Goal: Find specific page/section: Find specific page/section

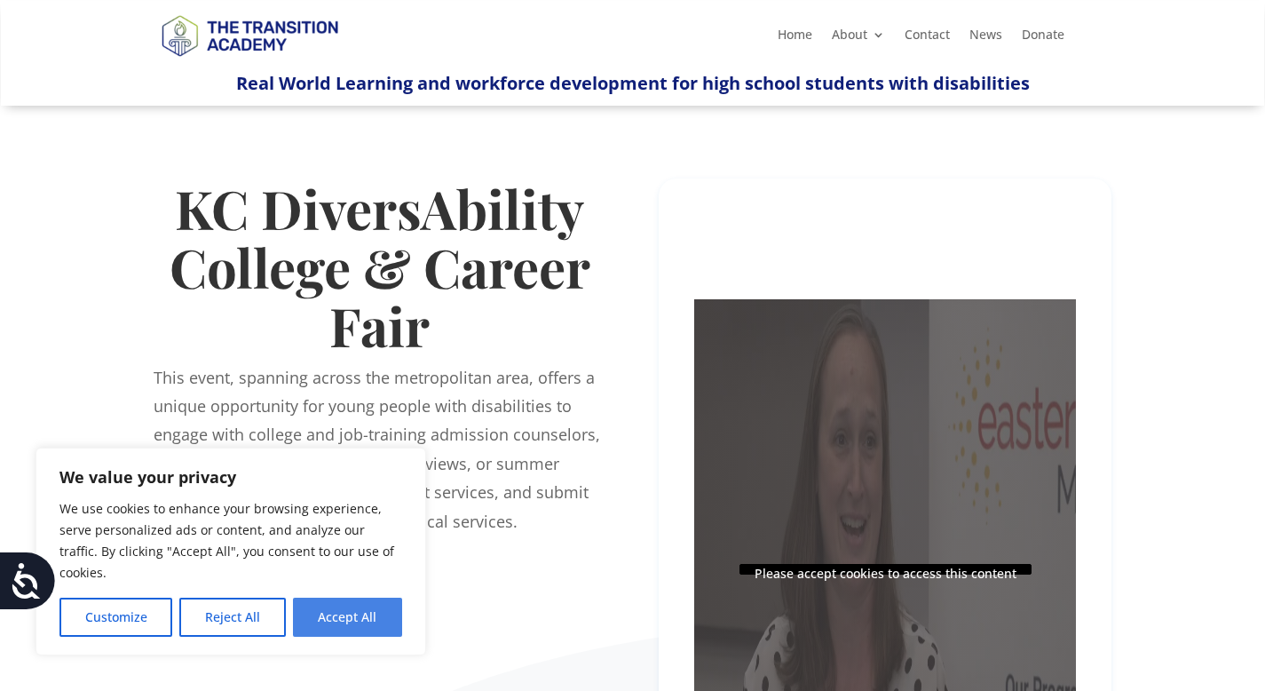
click at [323, 624] on button "Accept All" at bounding box center [347, 616] width 109 height 39
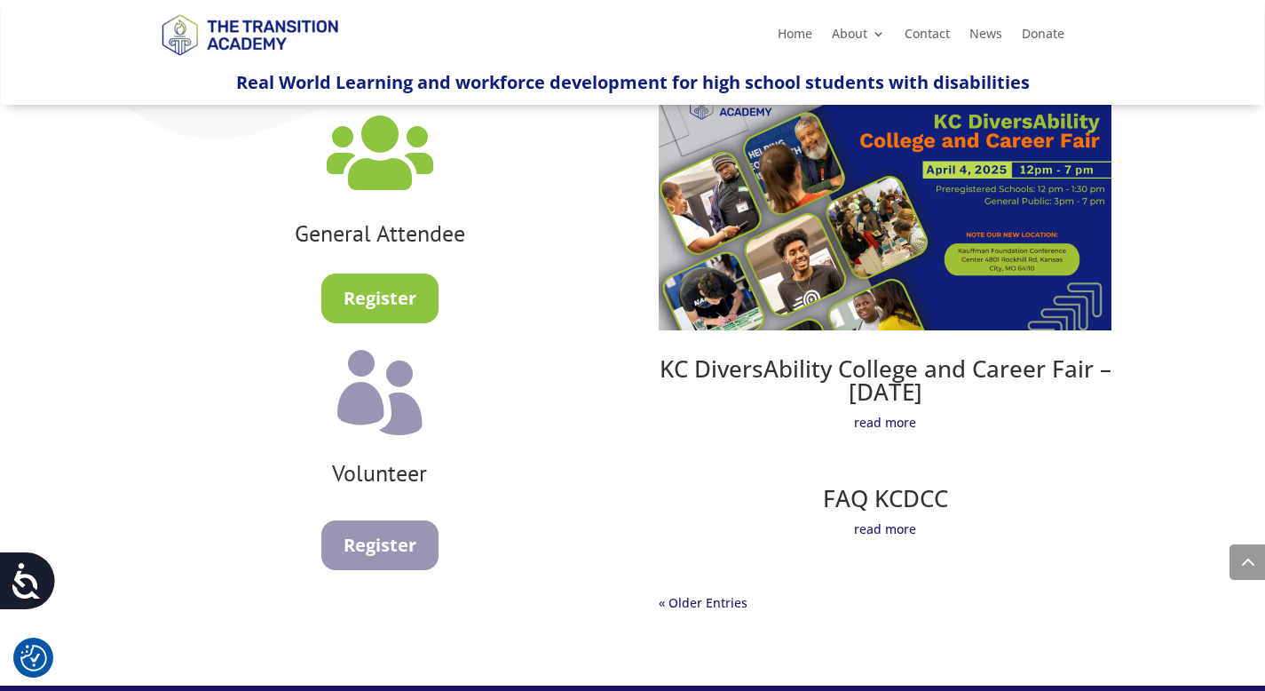
scroll to position [1340, 0]
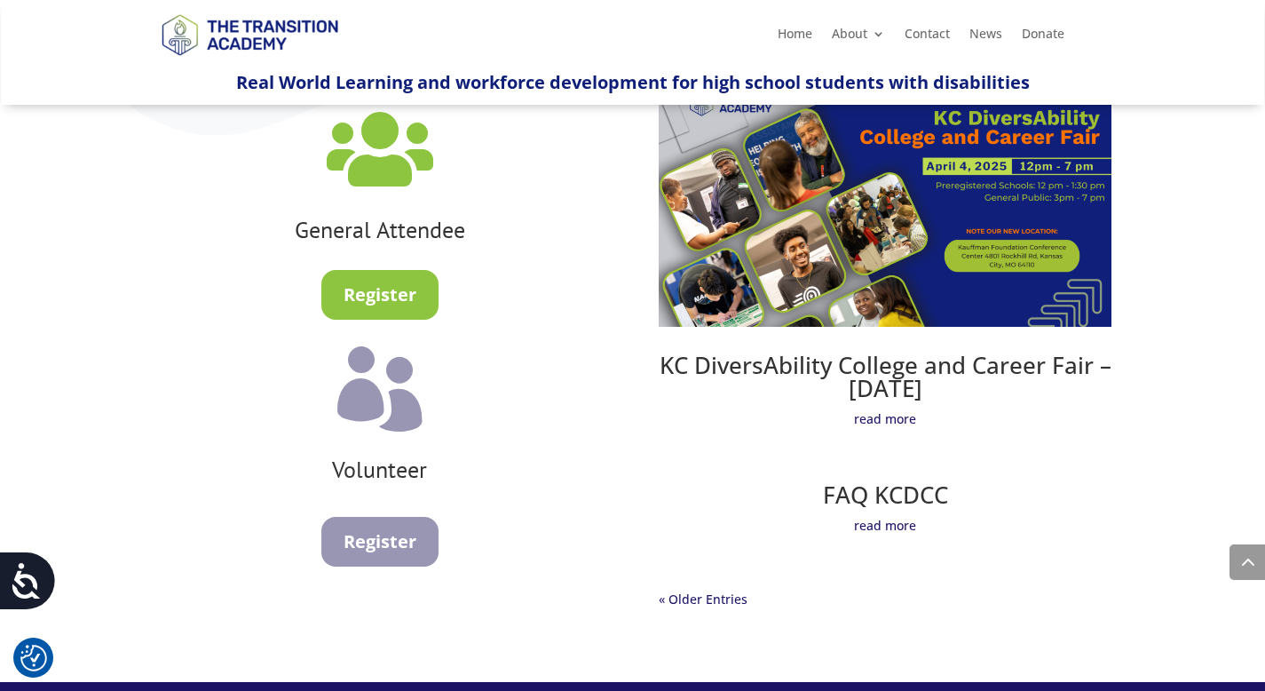
click at [902, 419] on link "read more" at bounding box center [885, 418] width 453 height 21
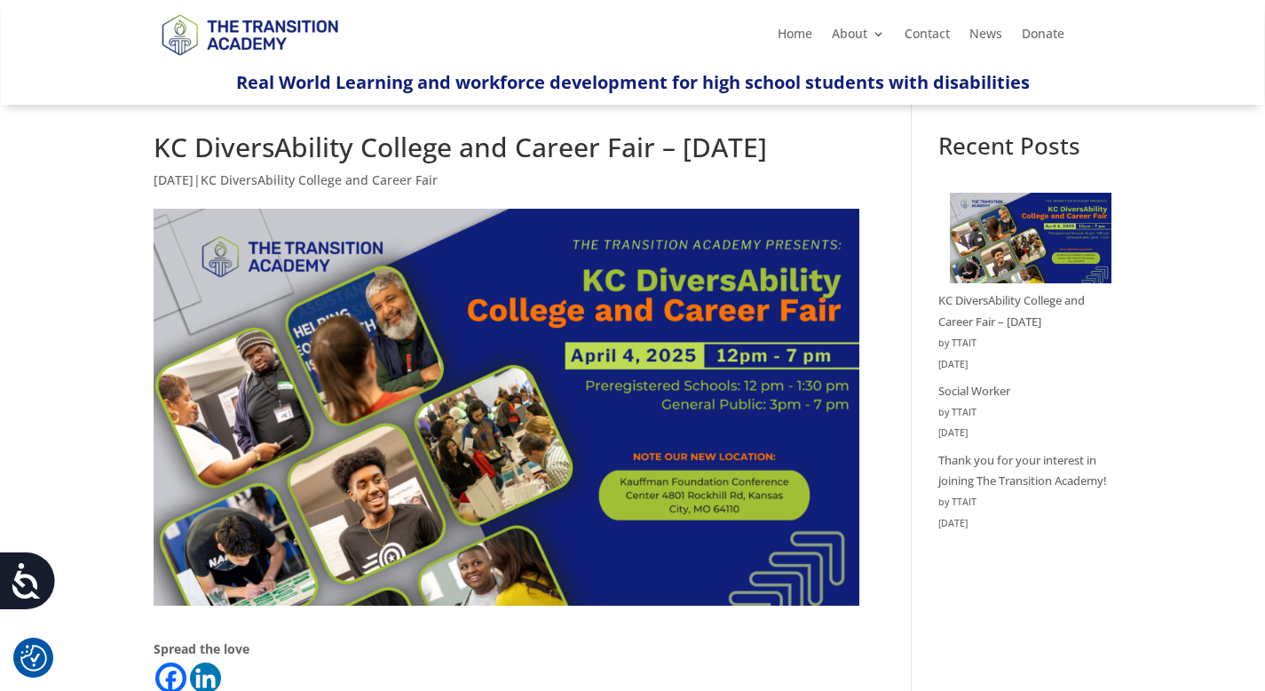
scroll to position [25, 0]
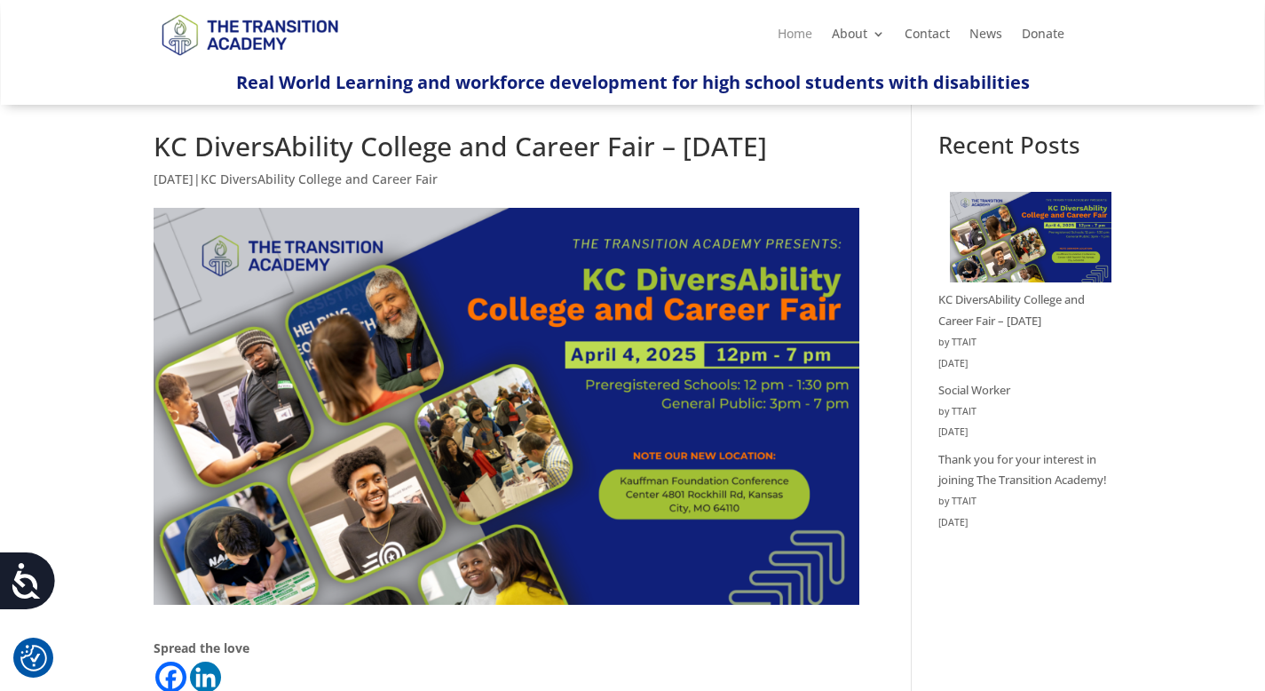
click at [804, 33] on link "Home" at bounding box center [795, 38] width 35 height 20
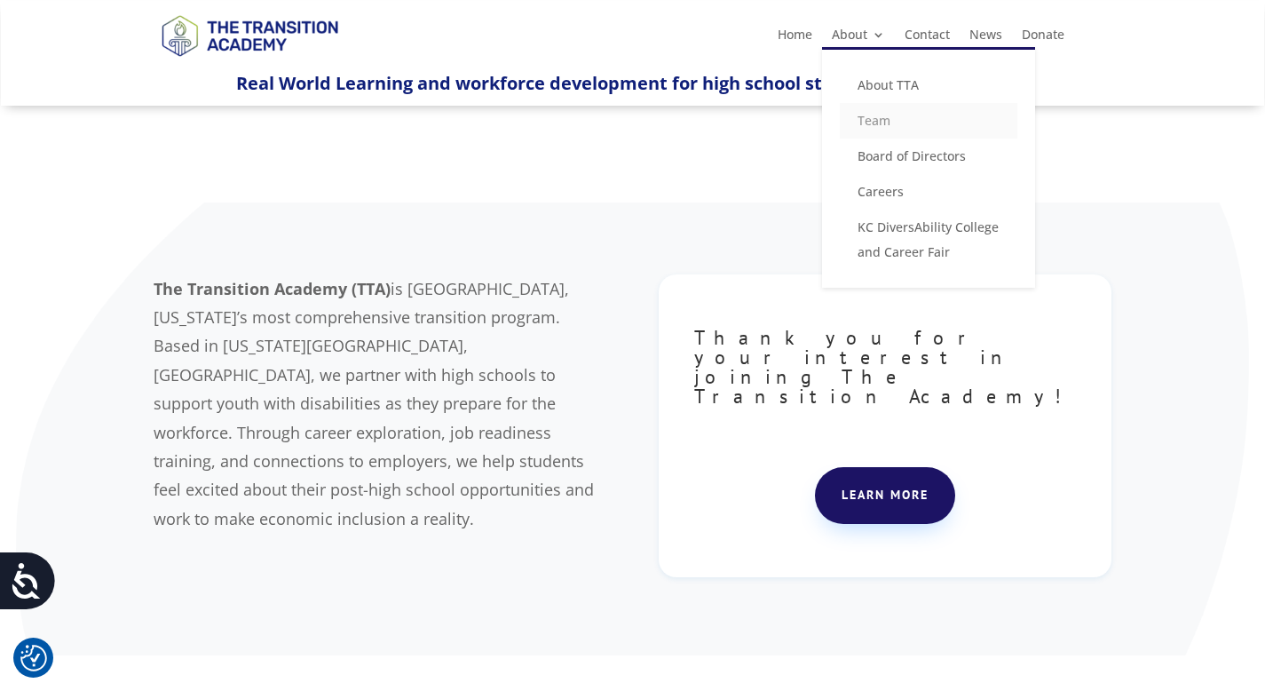
click at [885, 121] on link "Team" at bounding box center [929, 121] width 178 height 36
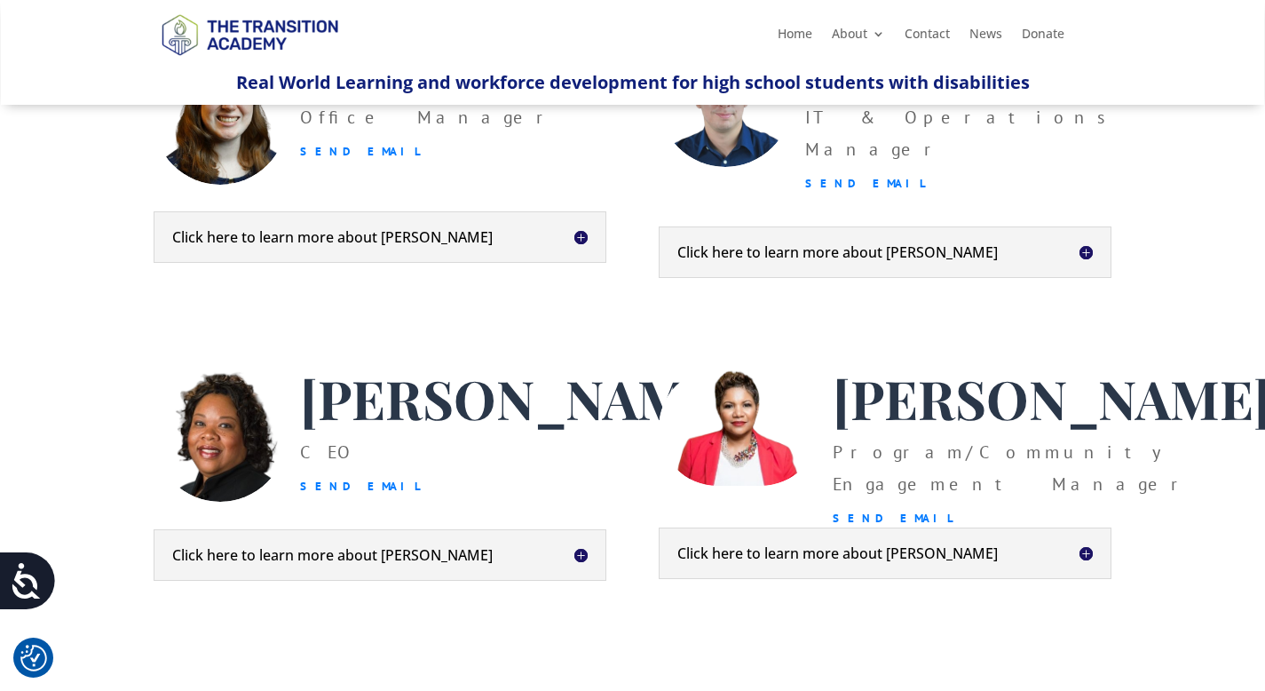
scroll to position [797, 0]
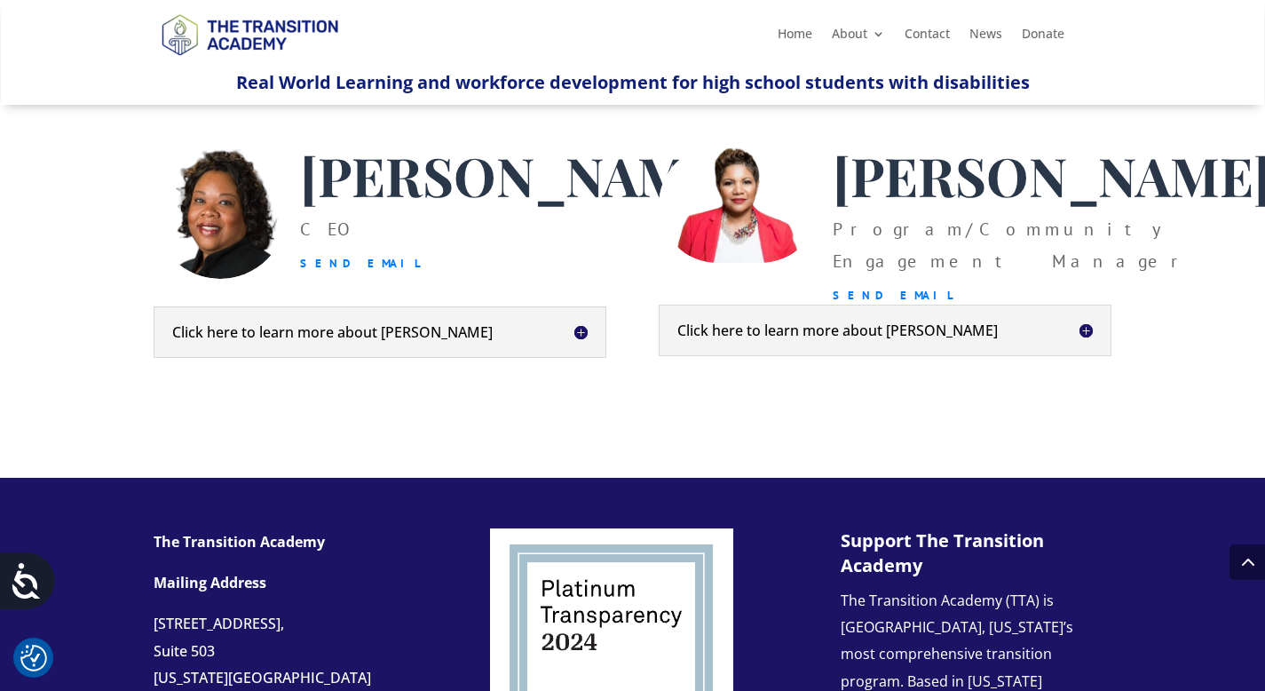
click at [463, 339] on h5 "Click here to learn more about [PERSON_NAME]" at bounding box center [379, 332] width 415 height 14
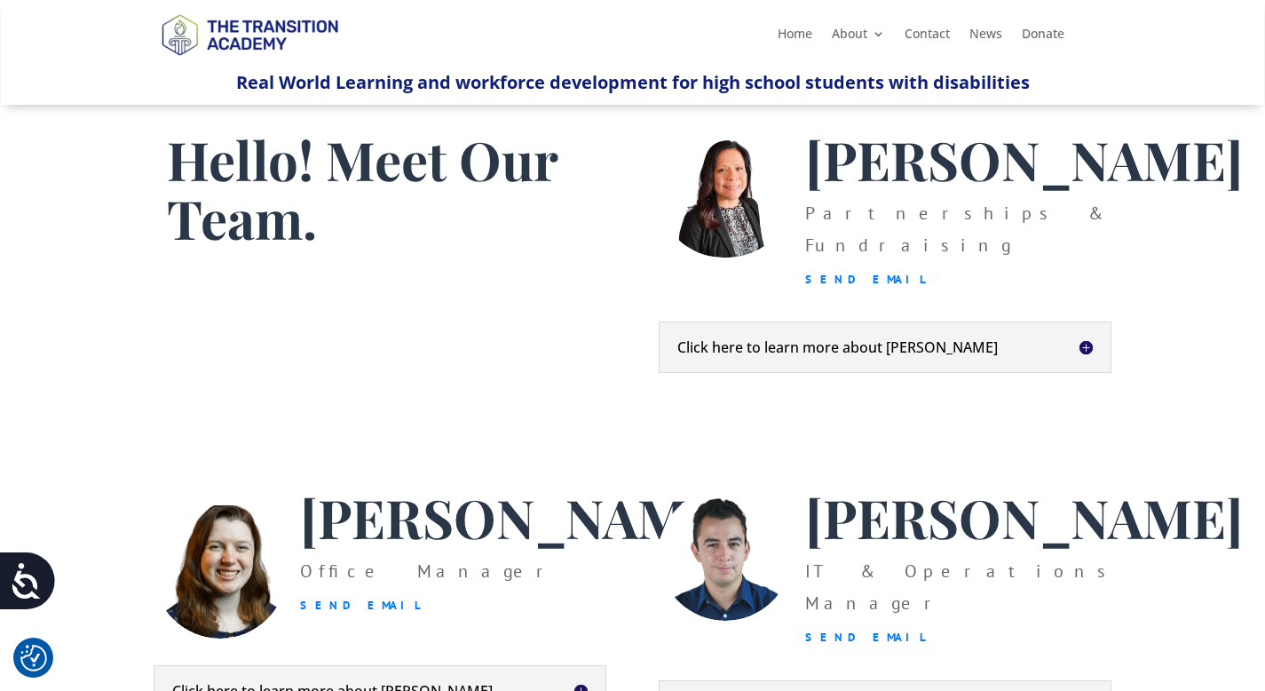
scroll to position [0, 0]
